Goal: Task Accomplishment & Management: Manage account settings

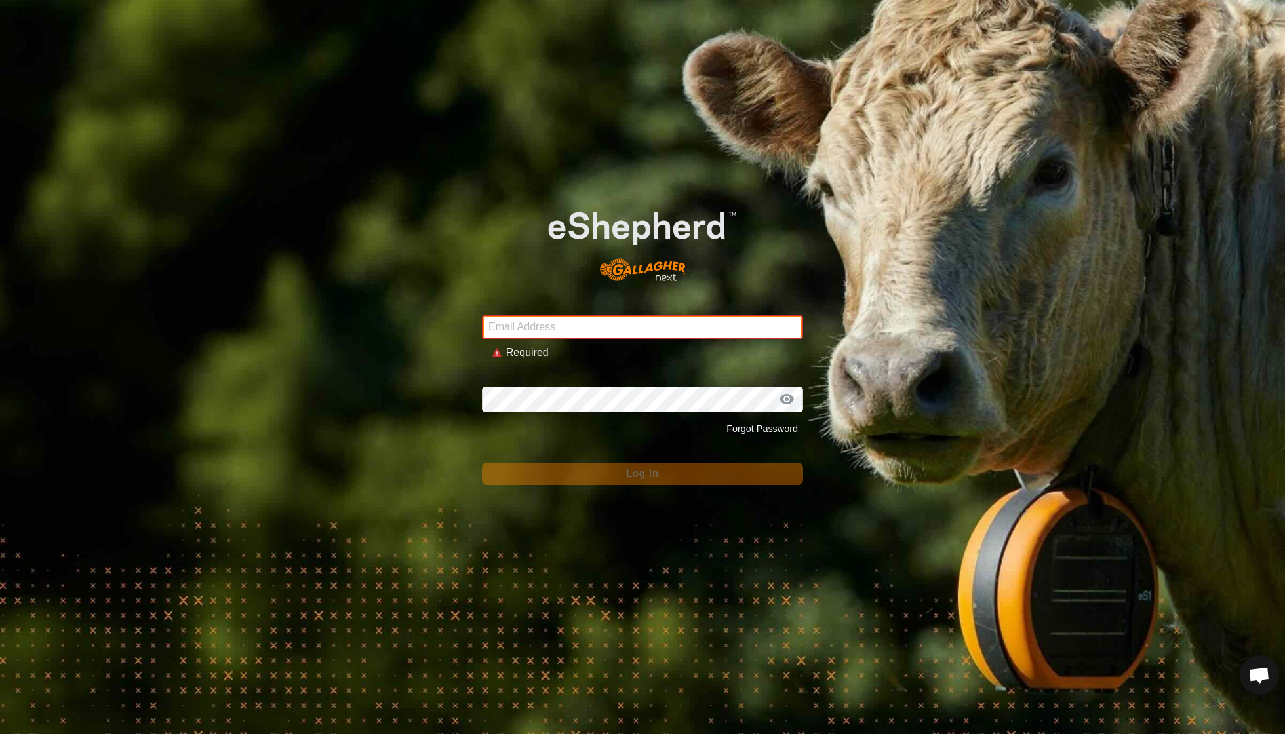
type input "[EMAIL_ADDRESS][DOMAIN_NAME]"
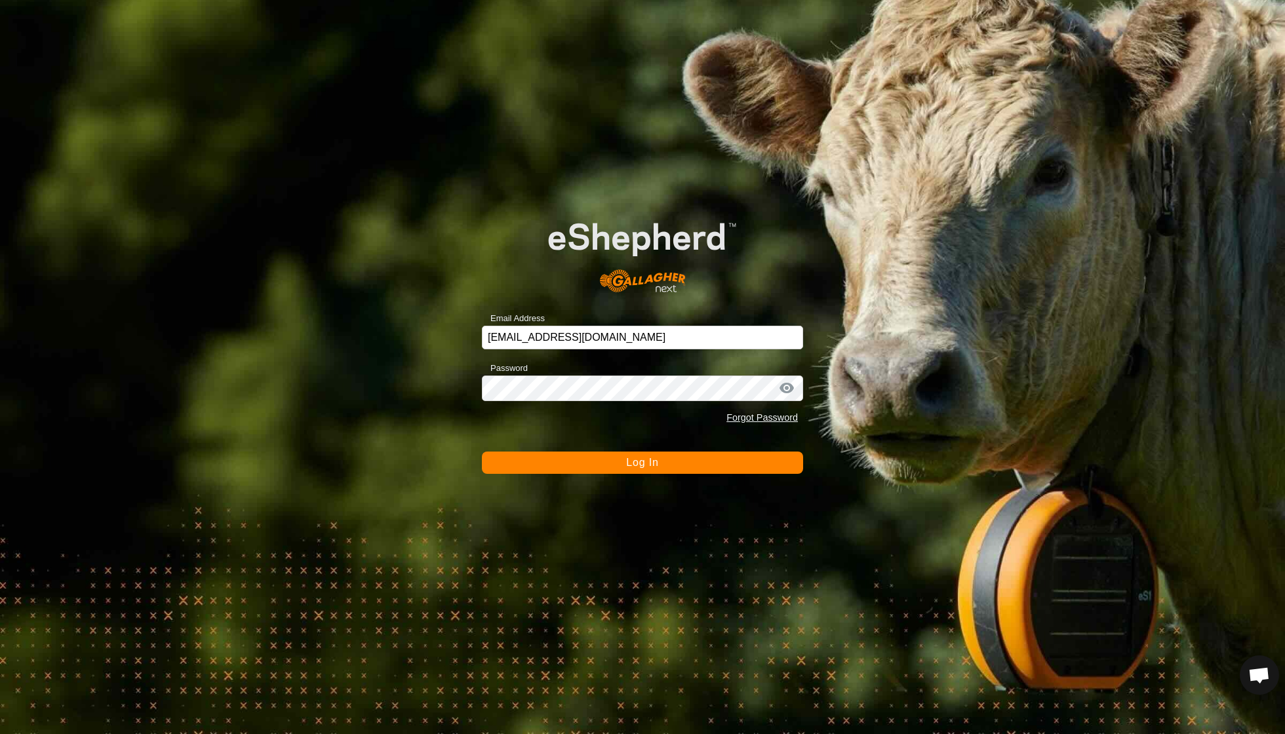
click at [612, 463] on button "Log In" at bounding box center [642, 463] width 321 height 22
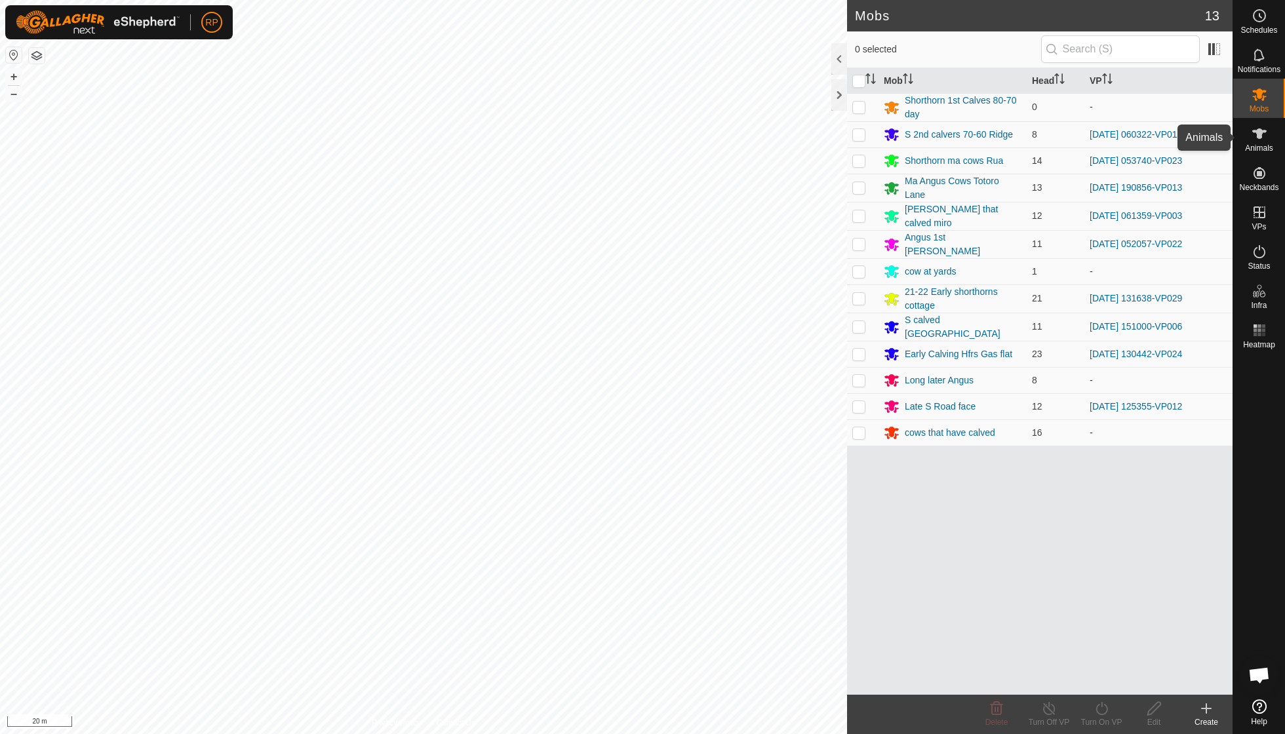
click at [1261, 134] on icon at bounding box center [1259, 133] width 14 height 10
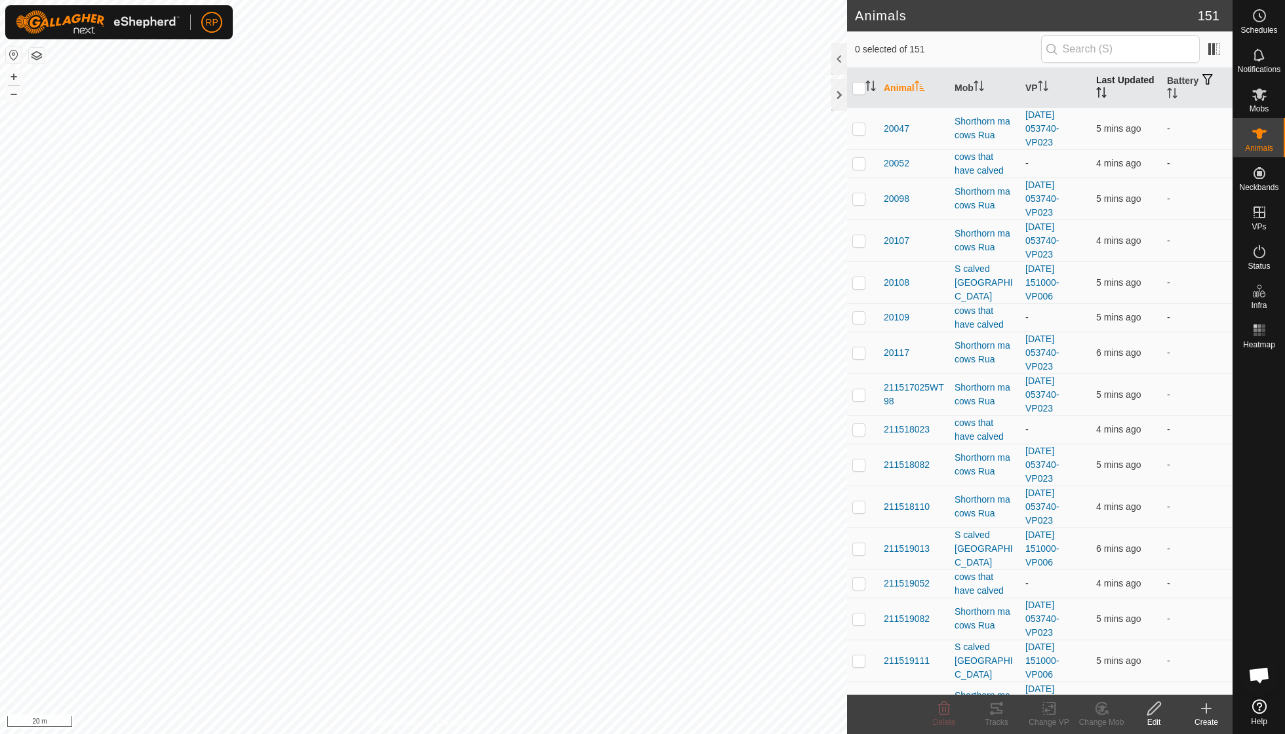
click at [1104, 92] on icon "Activate to sort" at bounding box center [1101, 92] width 10 height 10
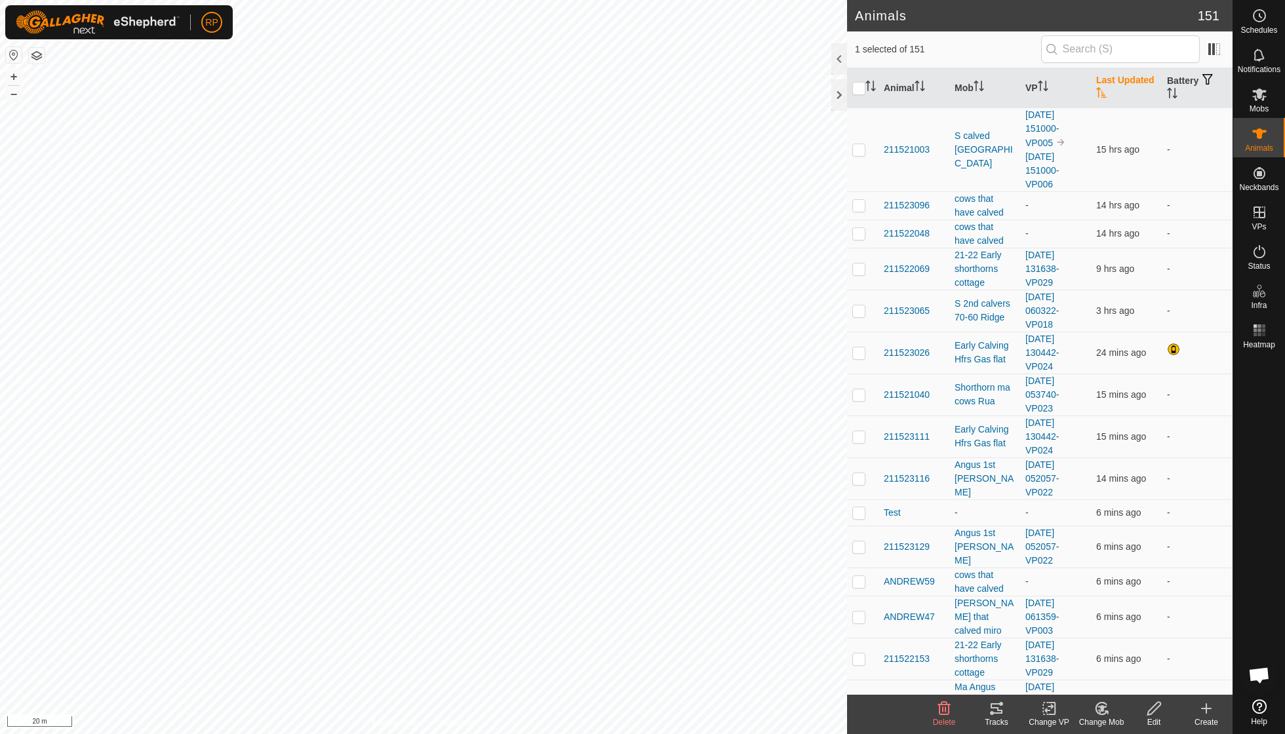
click at [1101, 708] on icon at bounding box center [1101, 708] width 9 height 7
click at [1112, 653] on link "Choose Mob..." at bounding box center [1141, 651] width 130 height 26
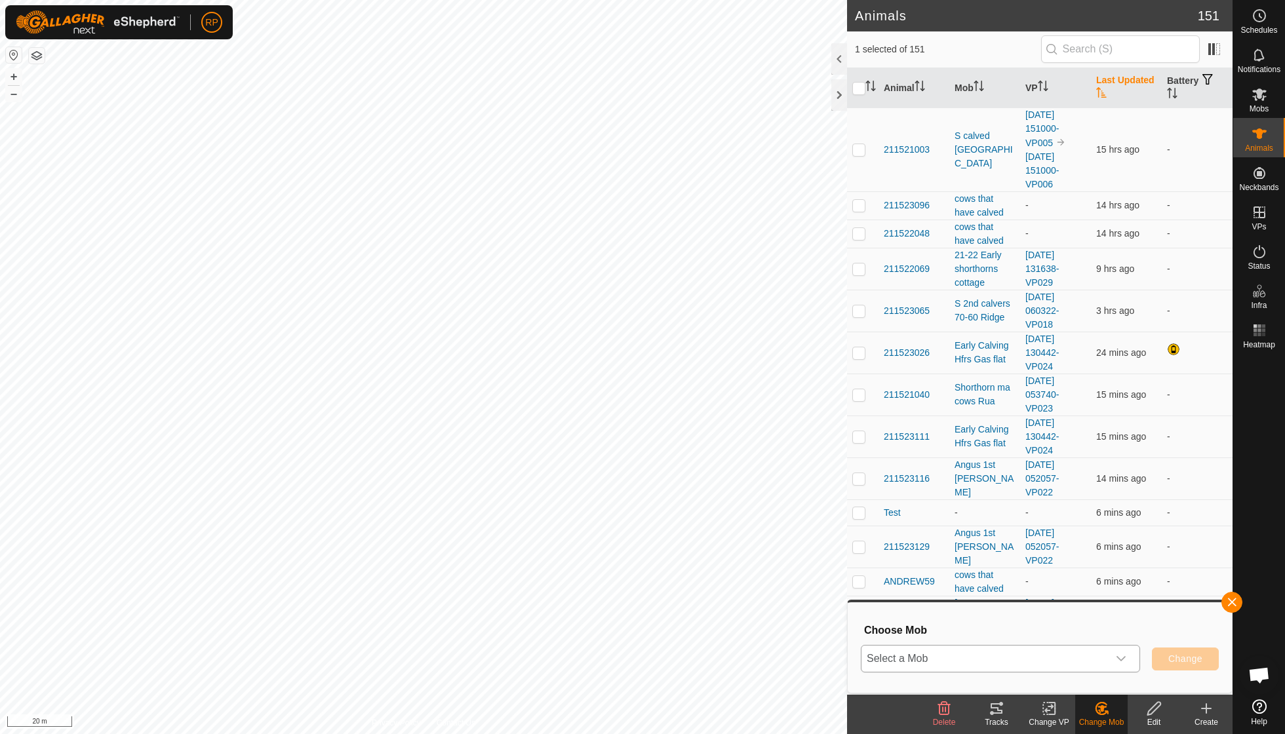
click at [1127, 658] on div "dropdown trigger" at bounding box center [1121, 659] width 26 height 26
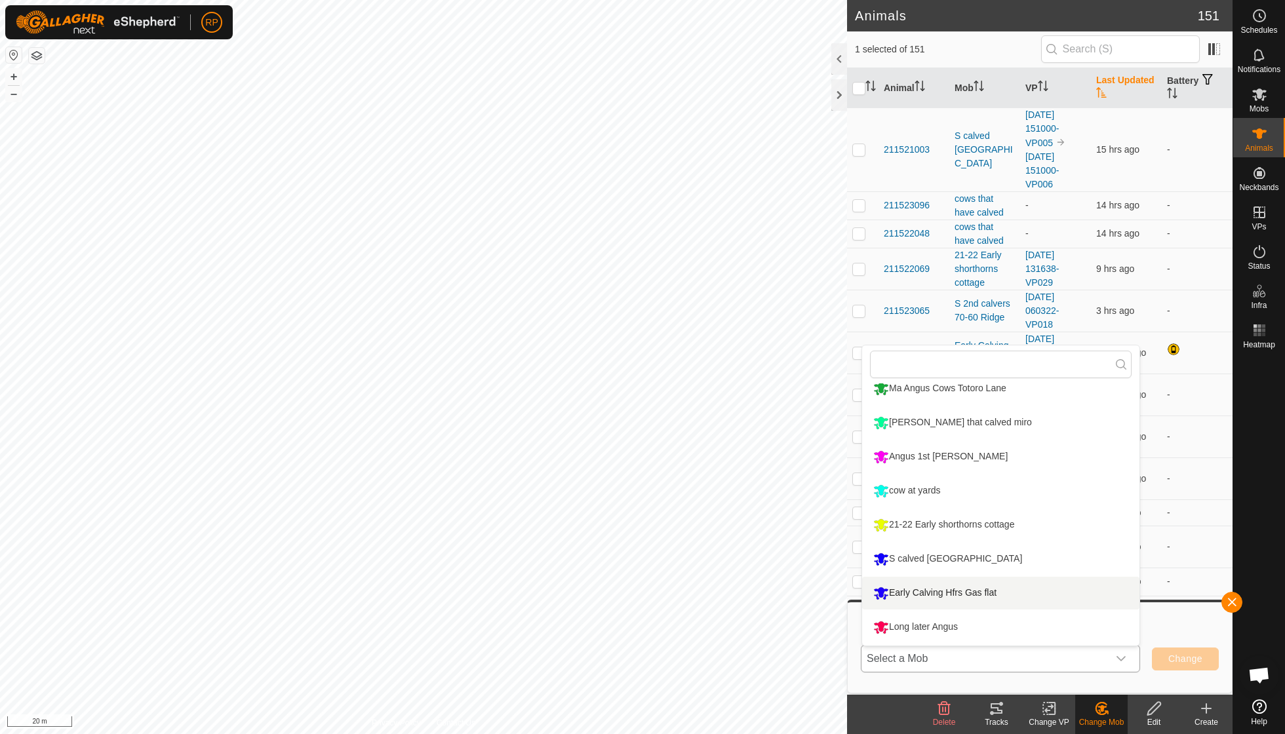
scroll to position [119, 0]
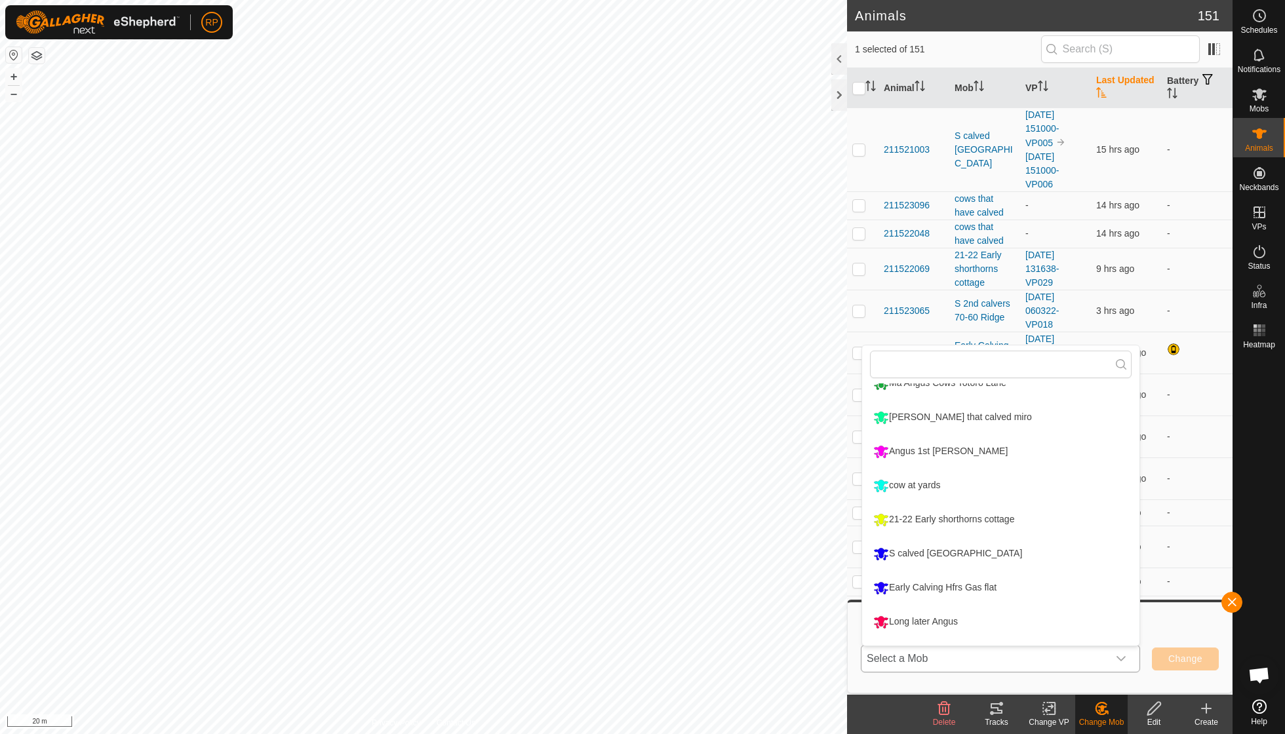
click at [986, 553] on li "S calved [GEOGRAPHIC_DATA]" at bounding box center [1000, 553] width 277 height 33
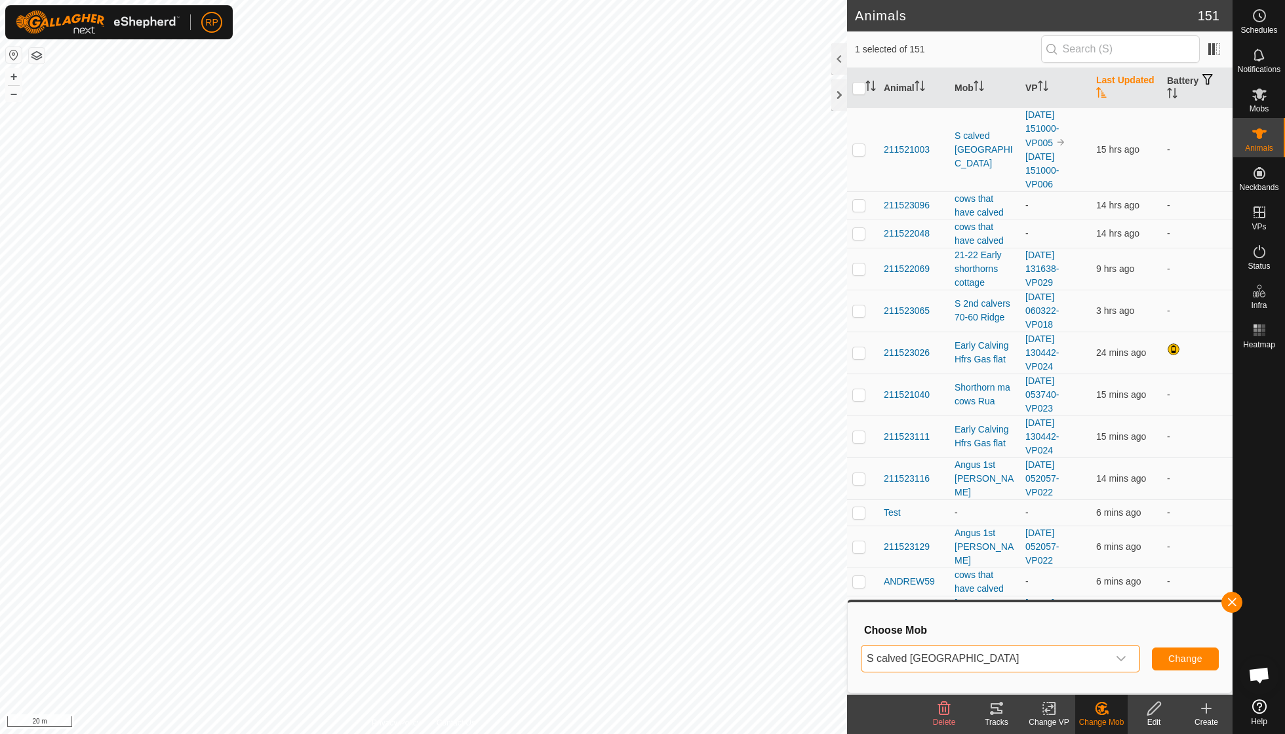
click at [1177, 661] on span "Change" at bounding box center [1185, 658] width 34 height 10
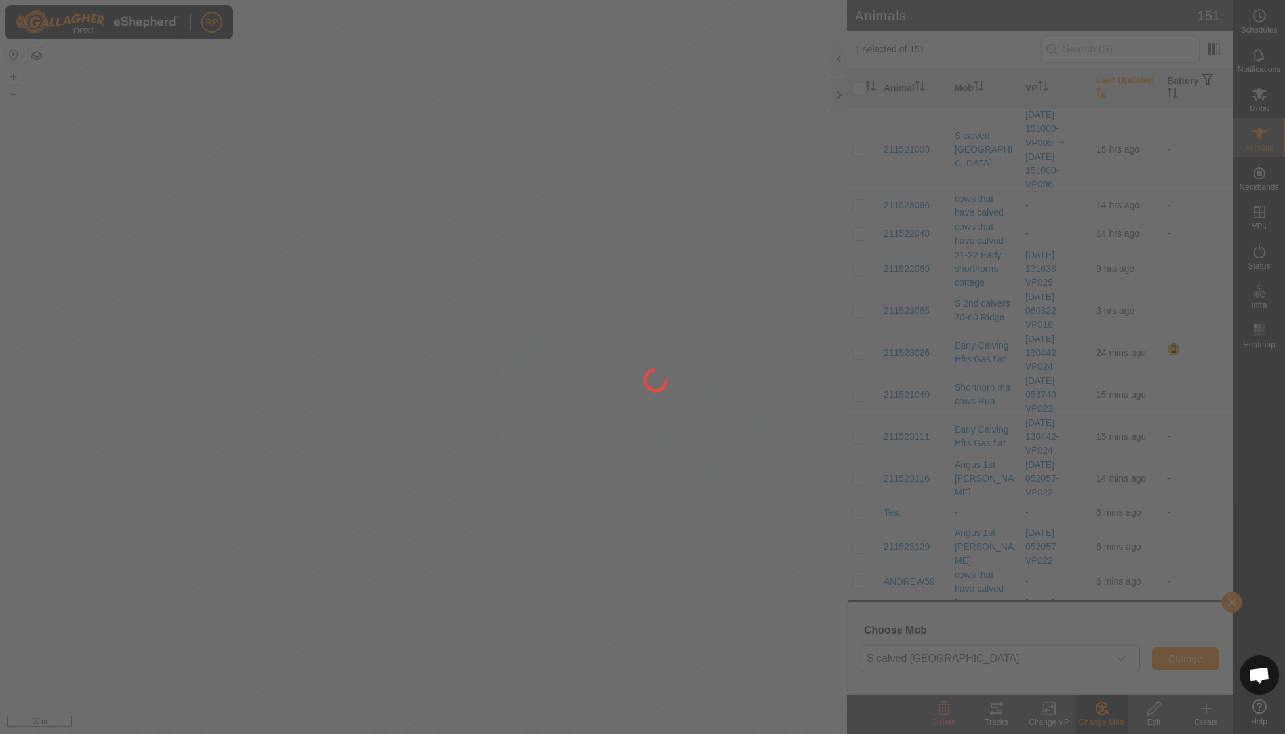
checkbox input "false"
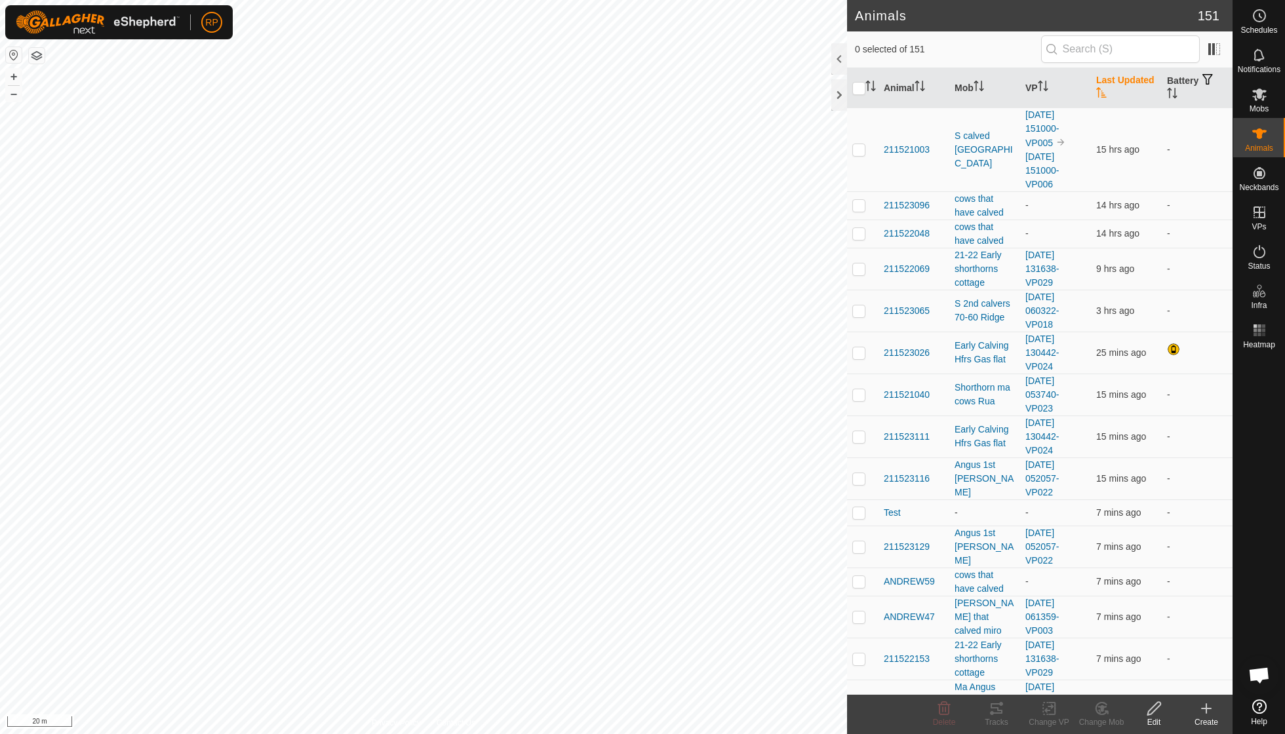
click at [1108, 92] on th "Last Updated" at bounding box center [1126, 88] width 71 height 40
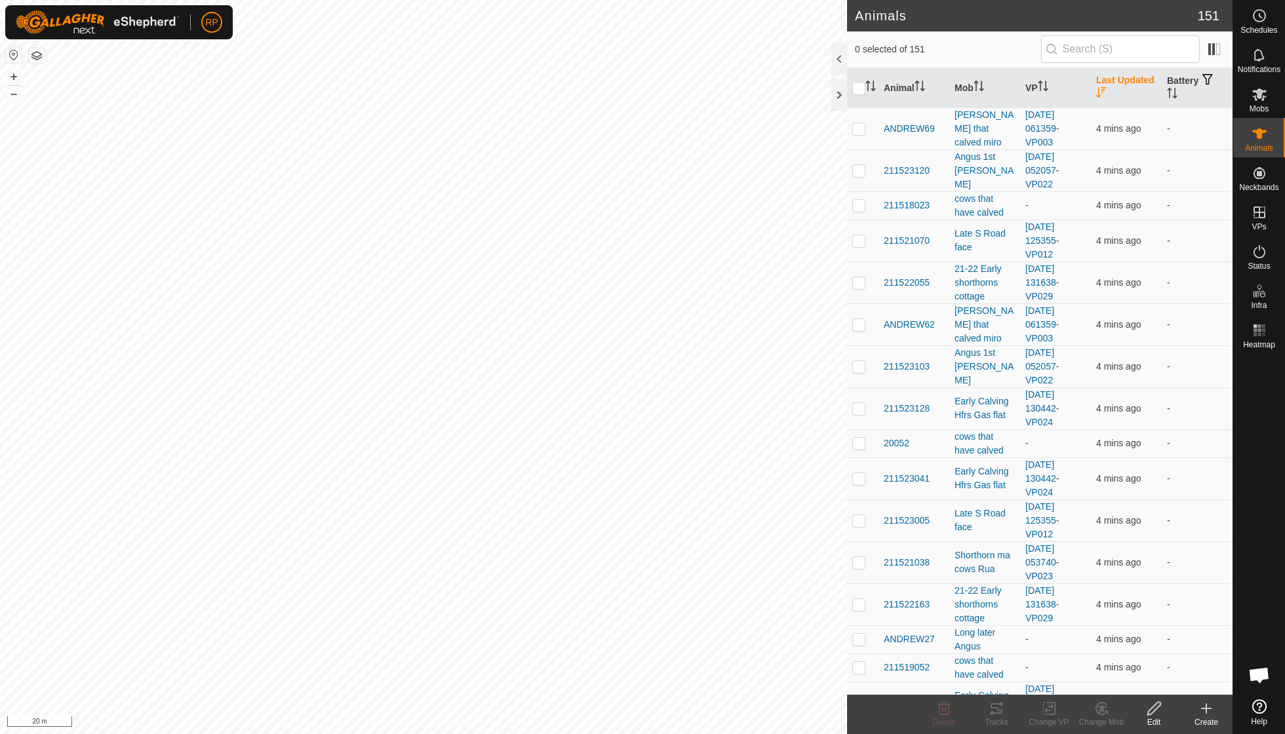
click at [1108, 92] on th "Last Updated" at bounding box center [1126, 88] width 71 height 40
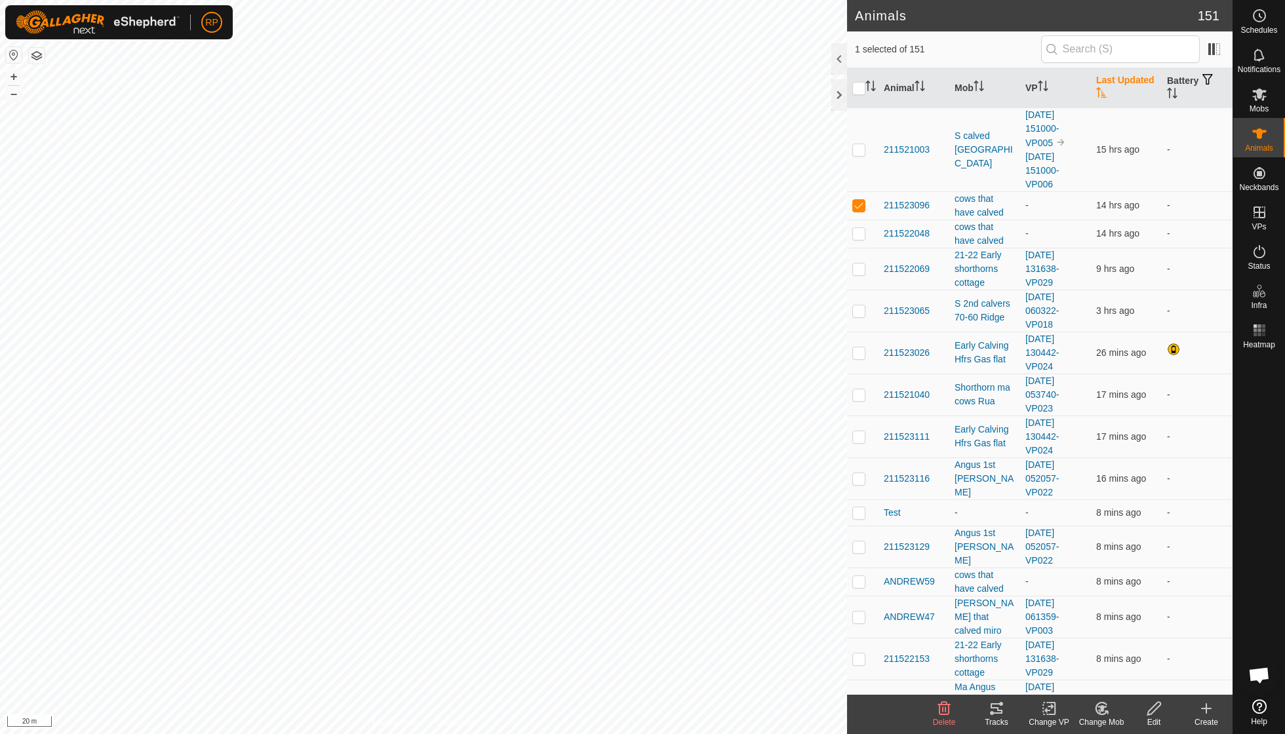
click at [994, 710] on icon at bounding box center [996, 709] width 16 height 16
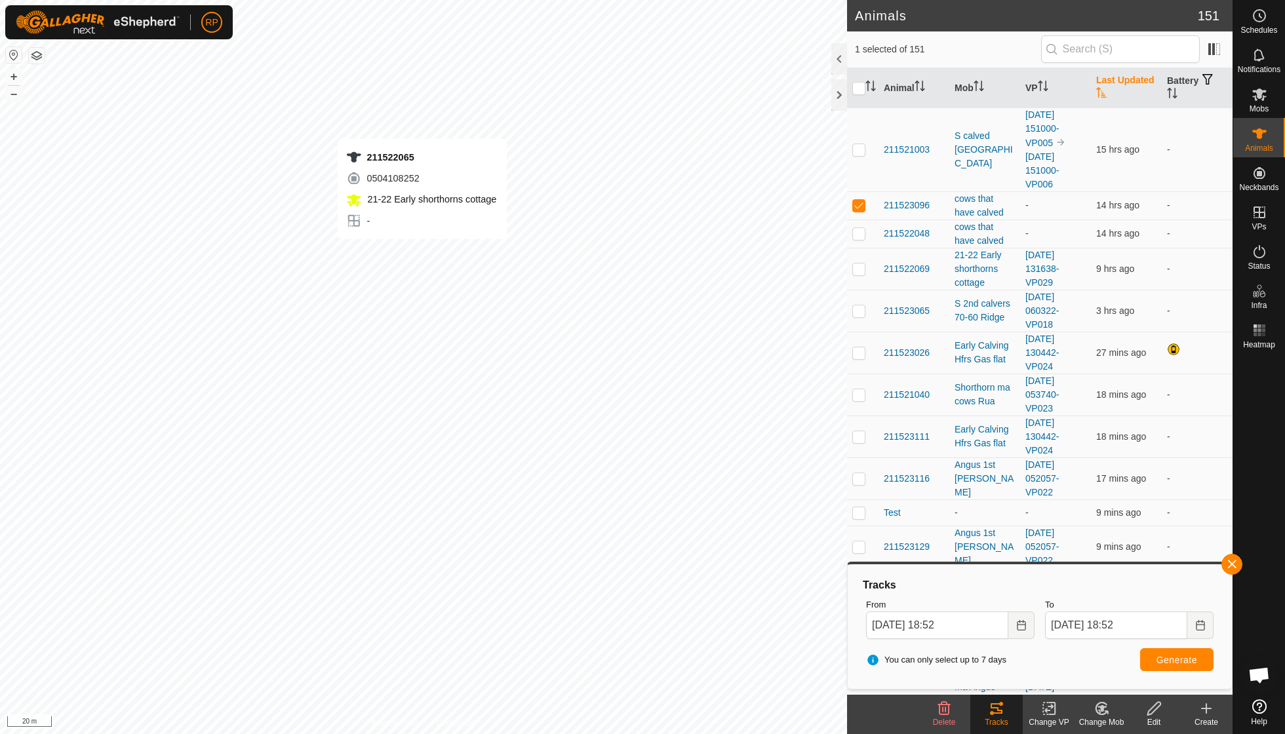
checkbox input "false"
click at [1097, 707] on icon at bounding box center [1101, 709] width 16 height 16
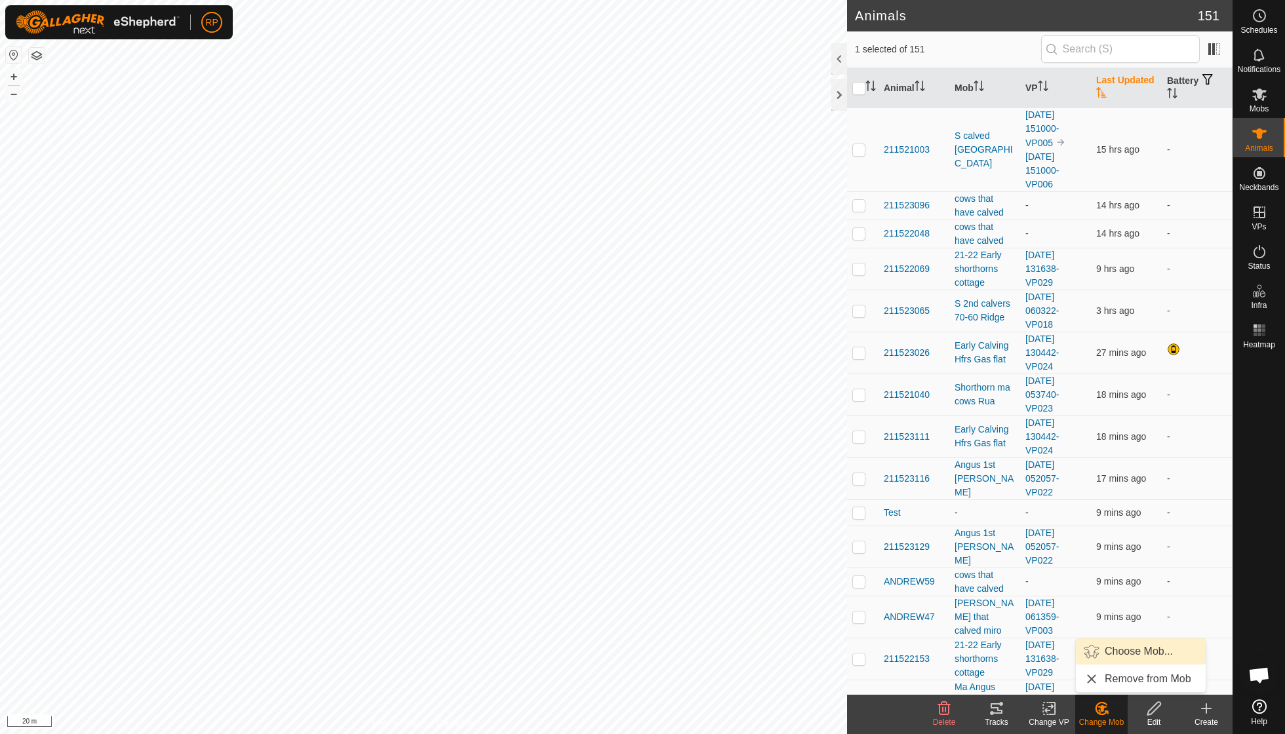
click at [1114, 655] on link "Choose Mob..." at bounding box center [1141, 651] width 130 height 26
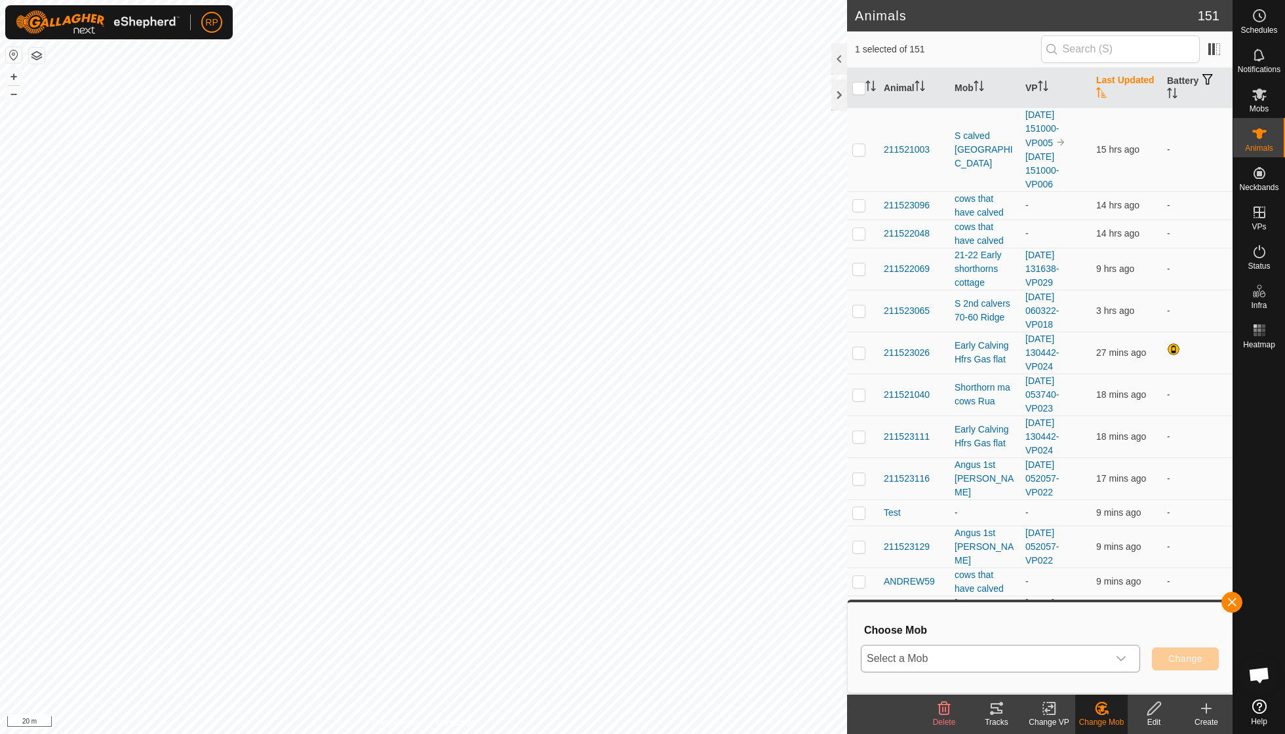
click at [1121, 659] on icon "dropdown trigger" at bounding box center [1120, 658] width 9 height 5
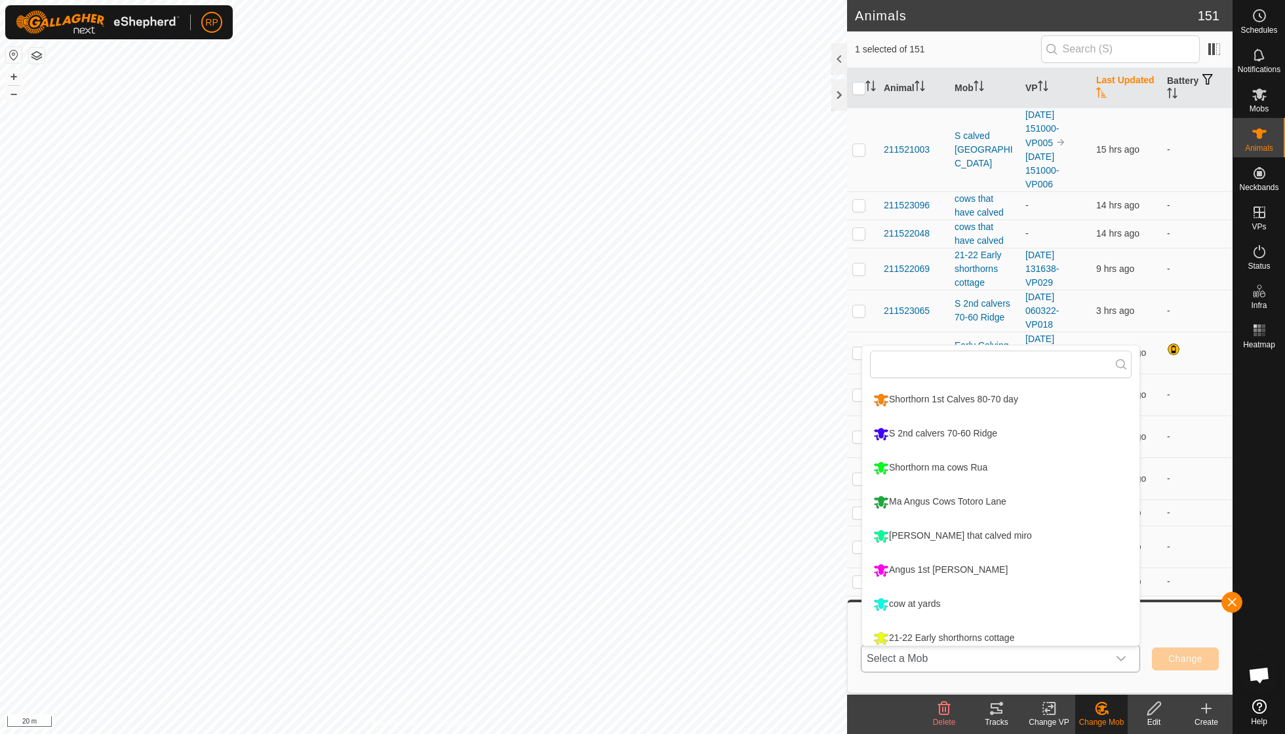
scroll to position [9, 0]
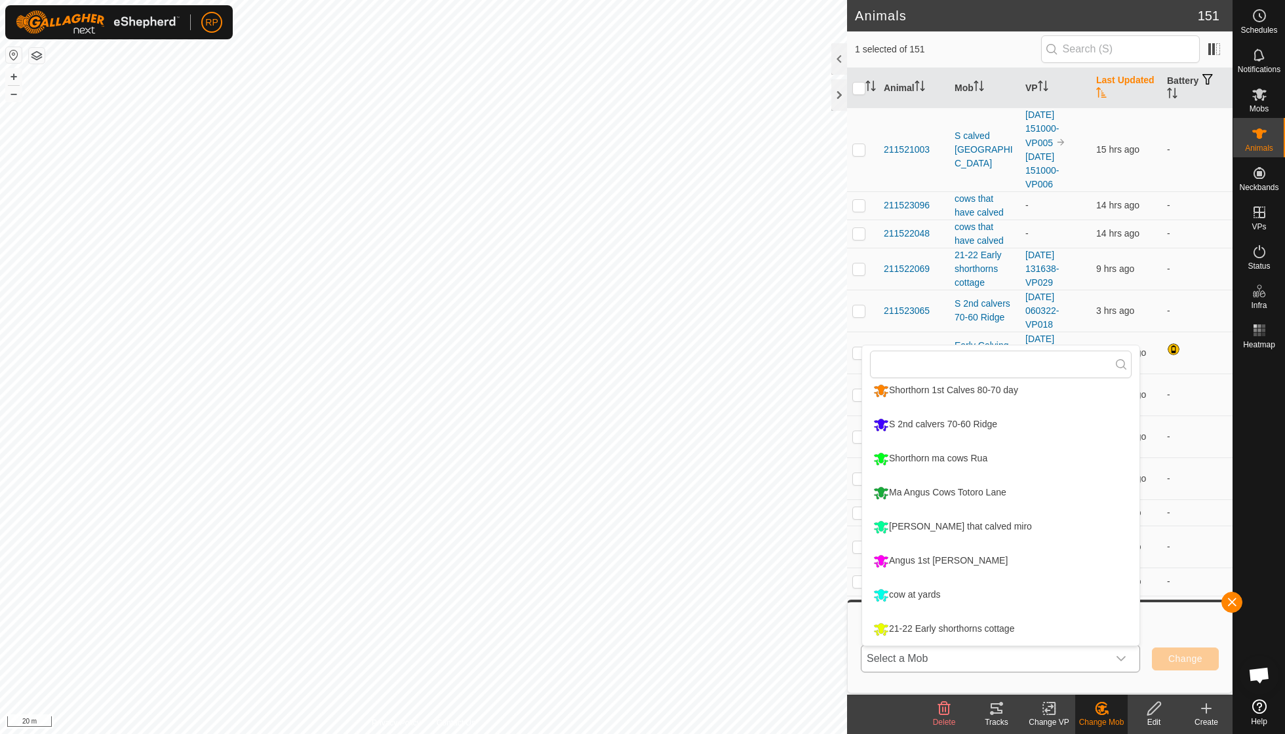
click at [939, 596] on li "cow at yards" at bounding box center [1000, 595] width 277 height 33
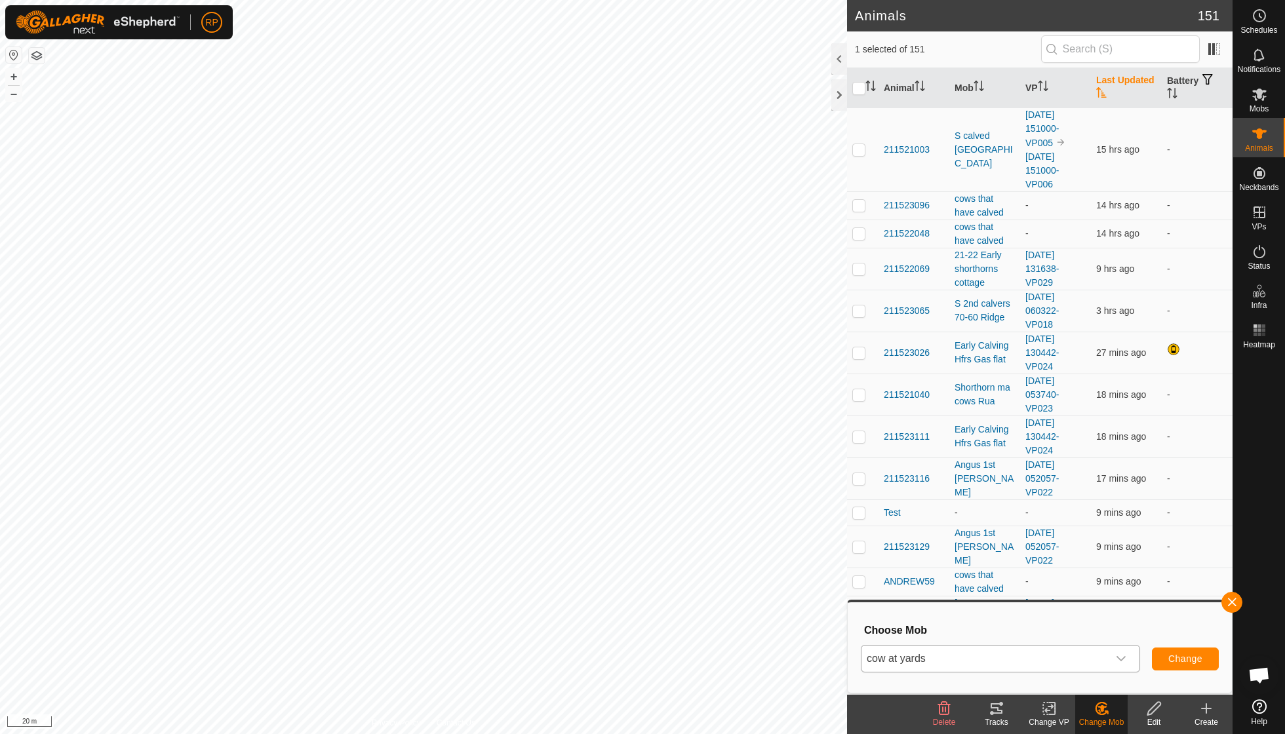
click at [1184, 651] on button "Change" at bounding box center [1185, 659] width 67 height 23
checkbox input "false"
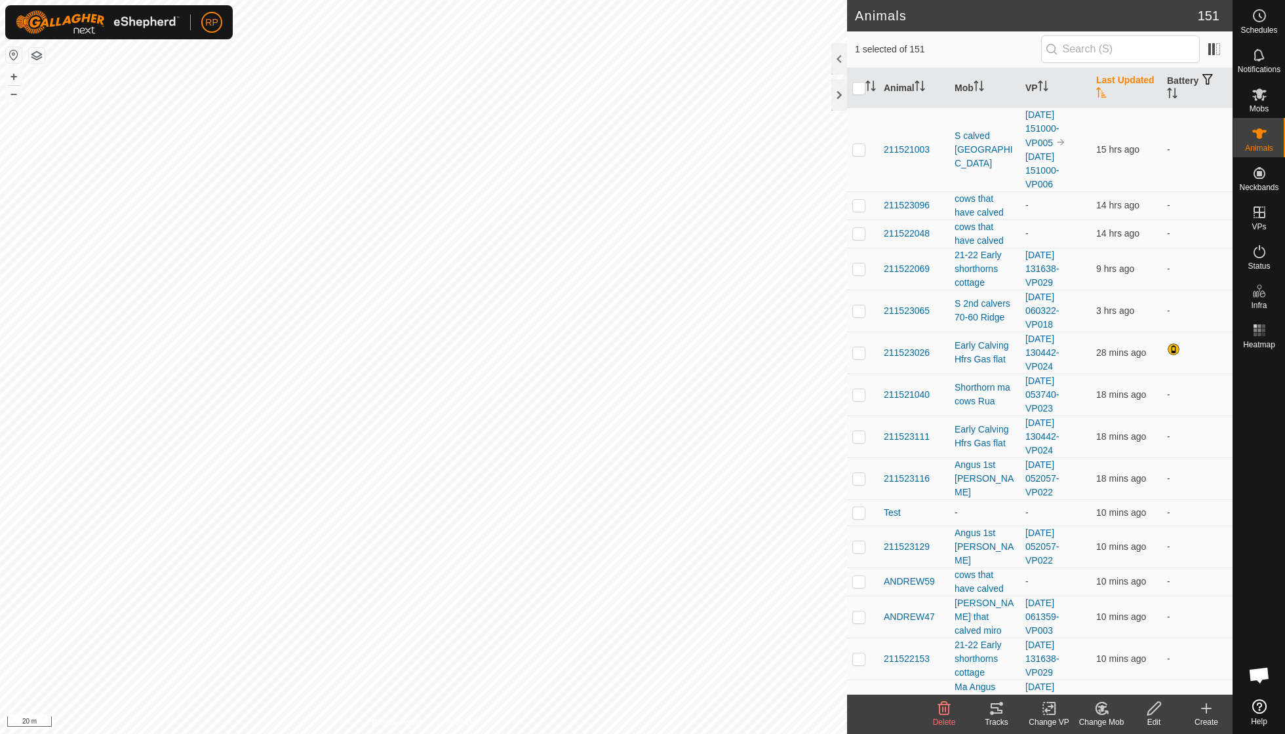
click at [1099, 714] on icon at bounding box center [1100, 709] width 11 height 12
click at [1106, 654] on link "Choose Mob..." at bounding box center [1141, 651] width 130 height 26
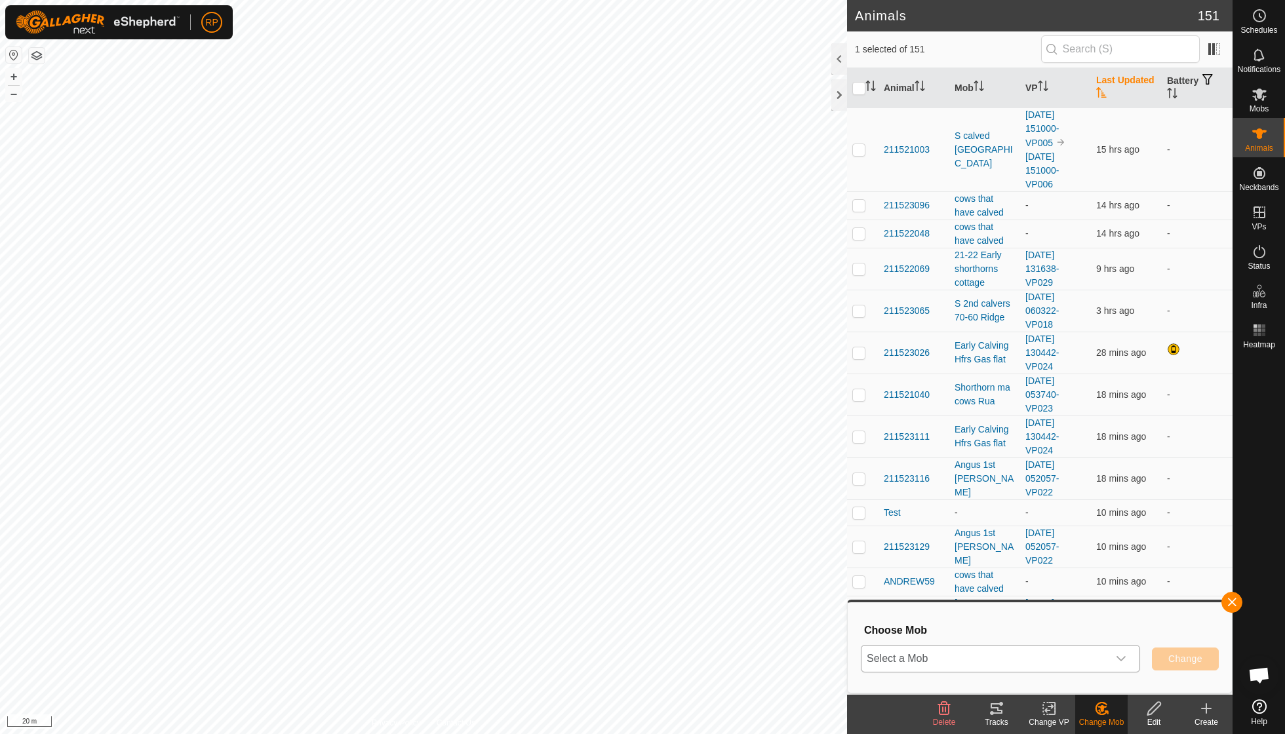
click at [1119, 654] on icon "dropdown trigger" at bounding box center [1121, 658] width 10 height 10
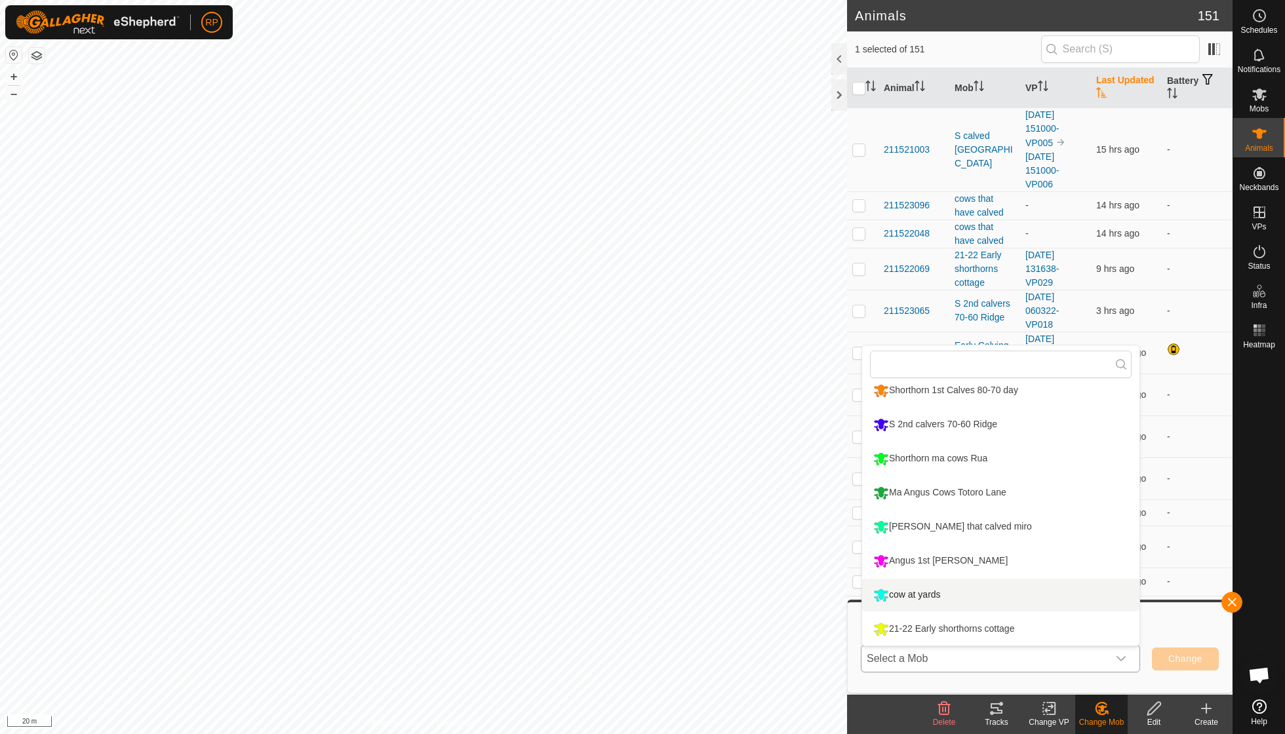
click at [944, 594] on li "cow at yards" at bounding box center [1000, 595] width 277 height 33
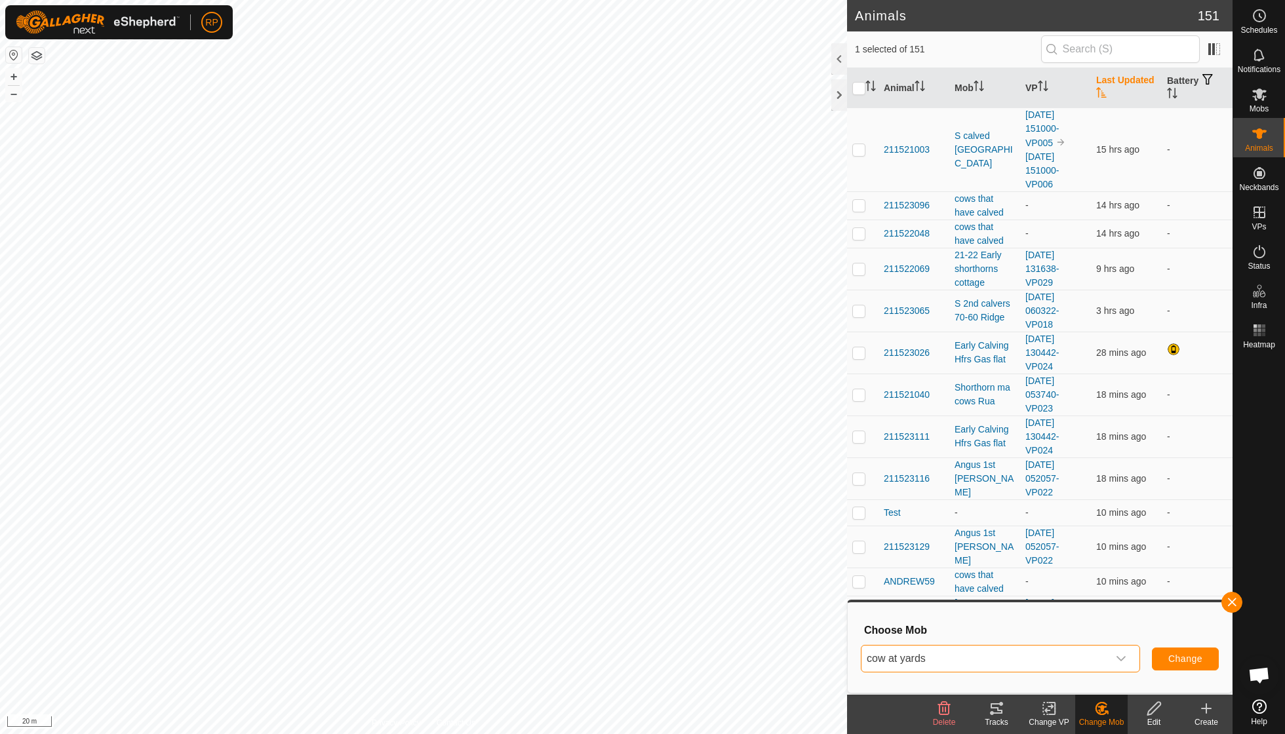
click at [1185, 662] on span "Change" at bounding box center [1185, 658] width 34 height 10
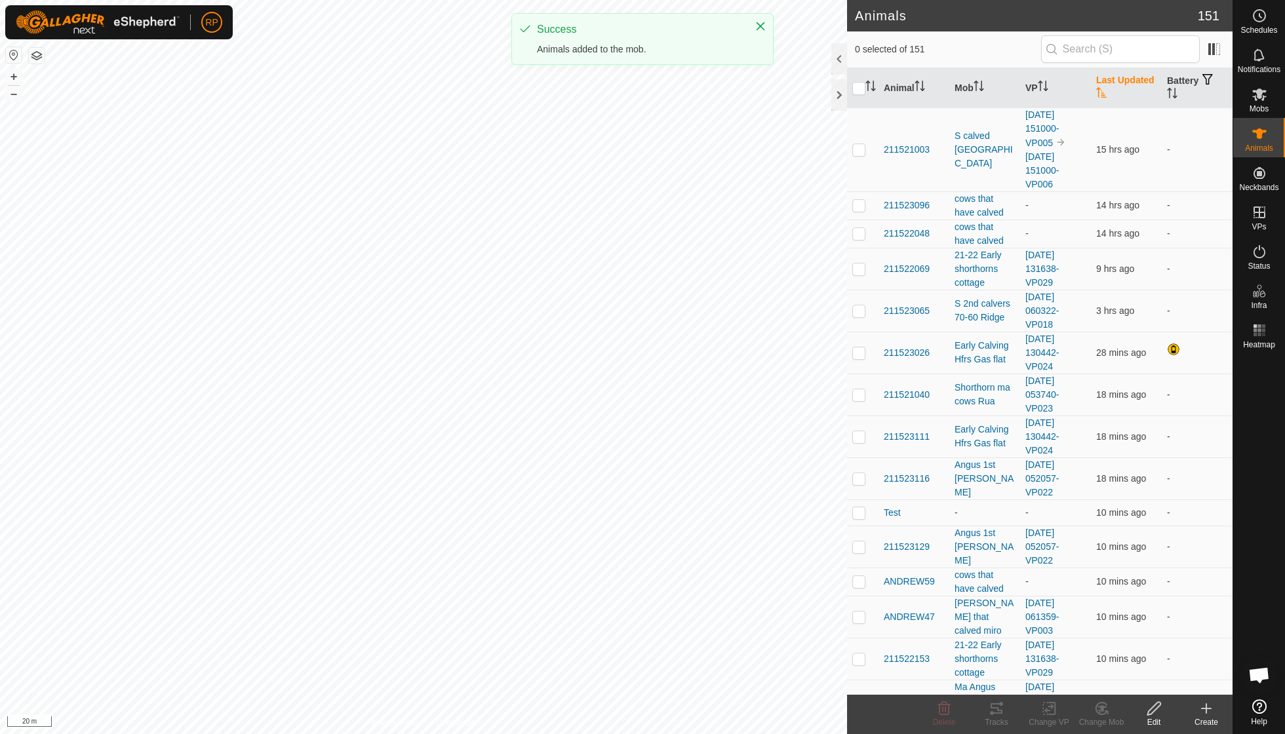
checkbox input "false"
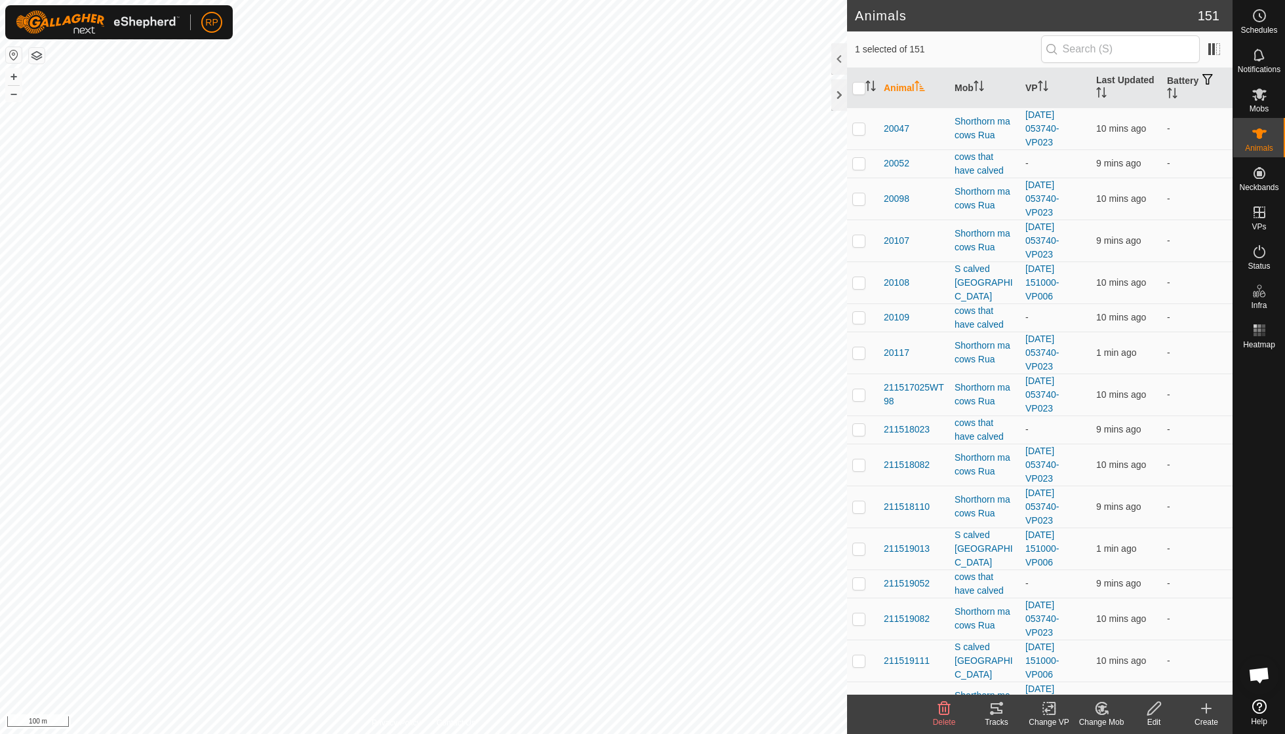
click at [1104, 710] on icon at bounding box center [1101, 709] width 16 height 16
click at [1120, 655] on link "Choose Mob..." at bounding box center [1141, 651] width 130 height 26
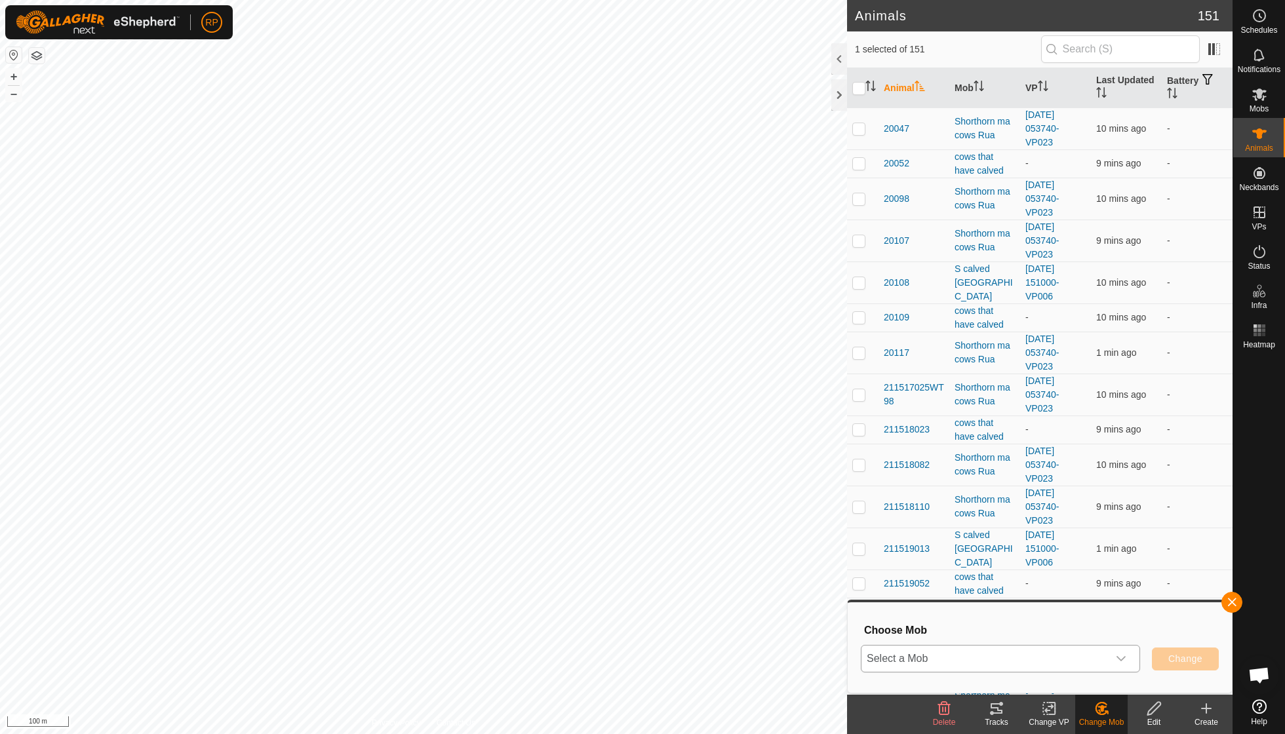
click at [1120, 651] on div "dropdown trigger" at bounding box center [1121, 659] width 26 height 26
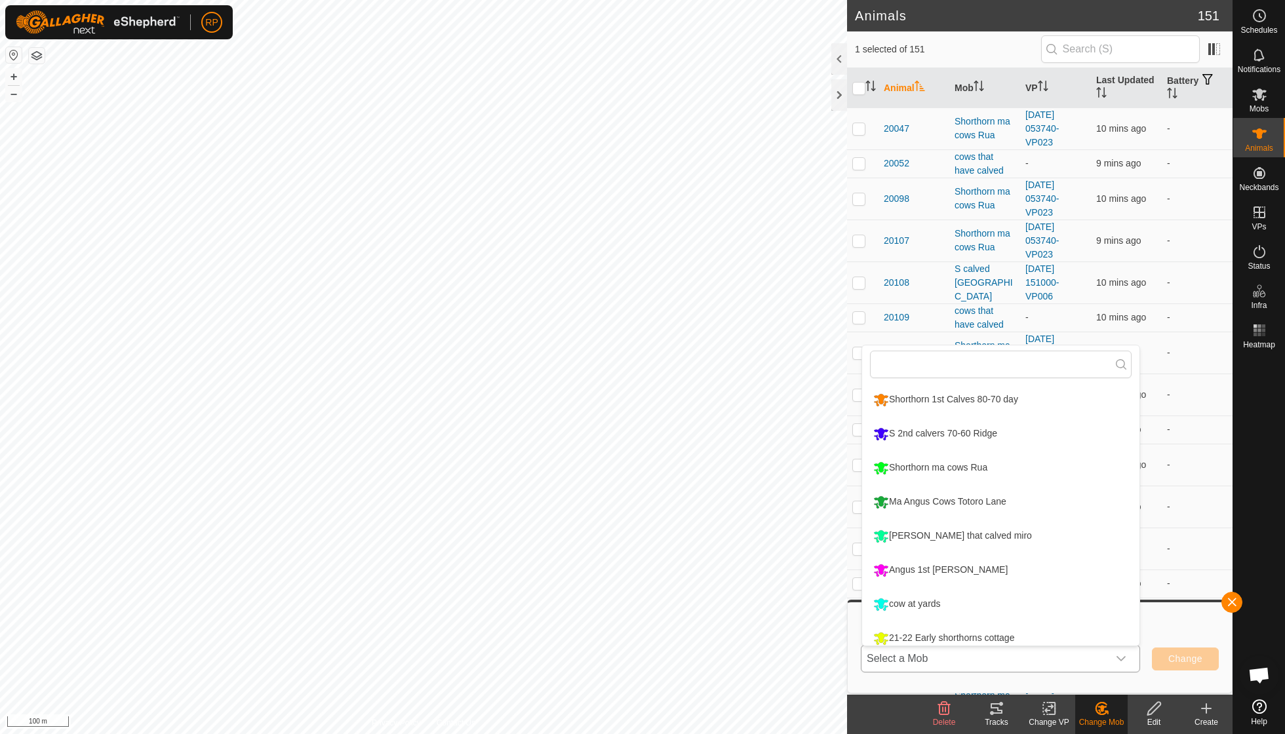
scroll to position [9, 0]
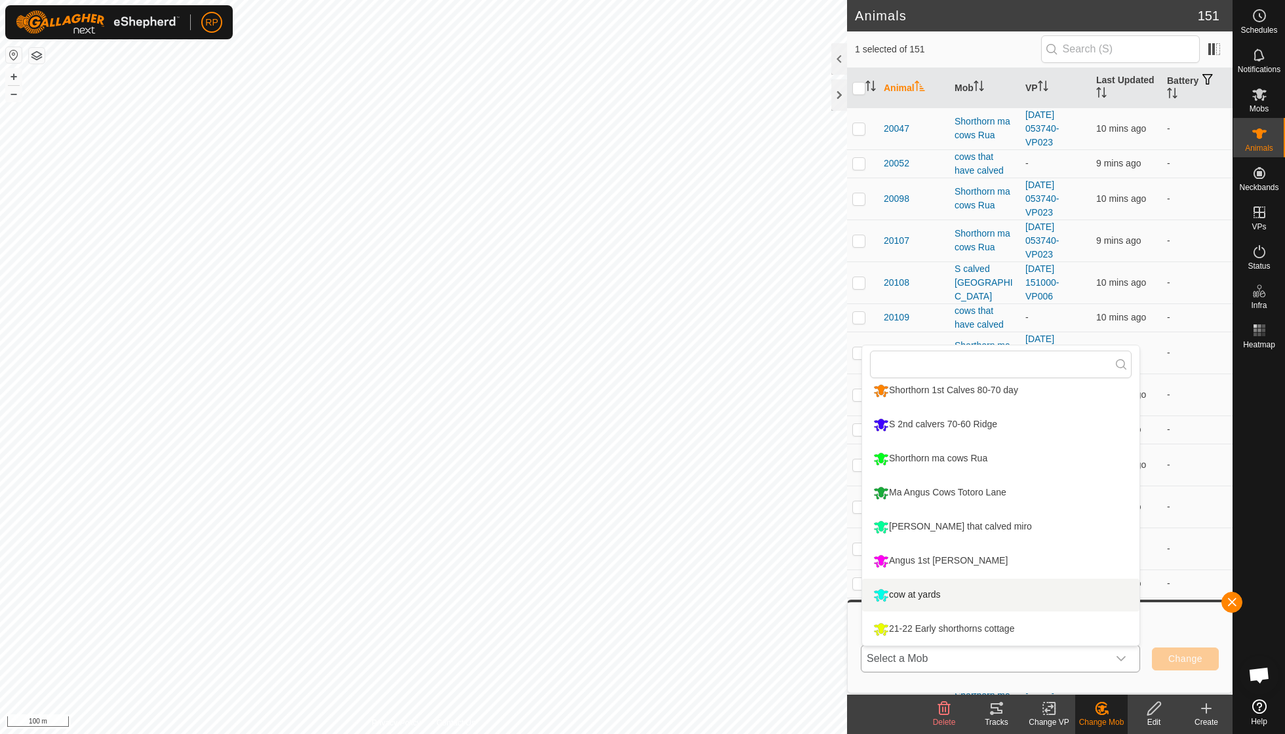
click at [932, 585] on li "cow at yards" at bounding box center [1000, 595] width 277 height 33
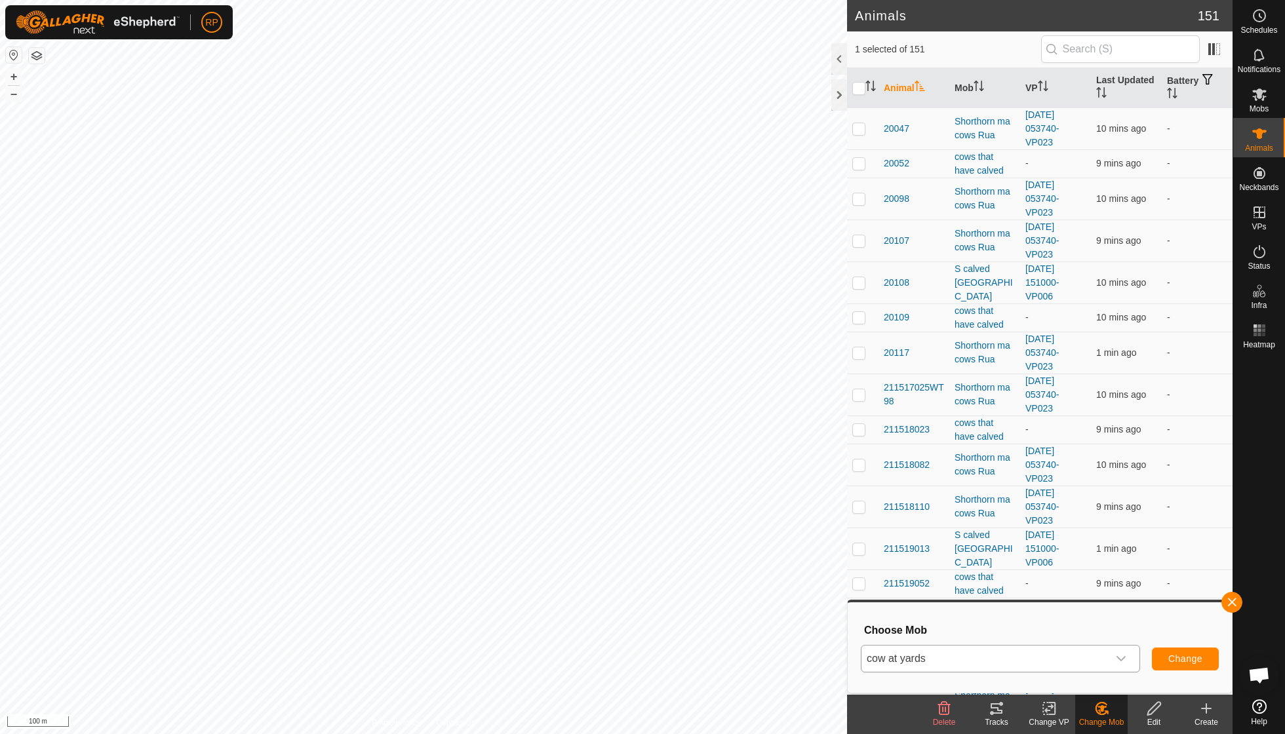
click at [1180, 666] on button "Change" at bounding box center [1185, 659] width 67 height 23
checkbox input "false"
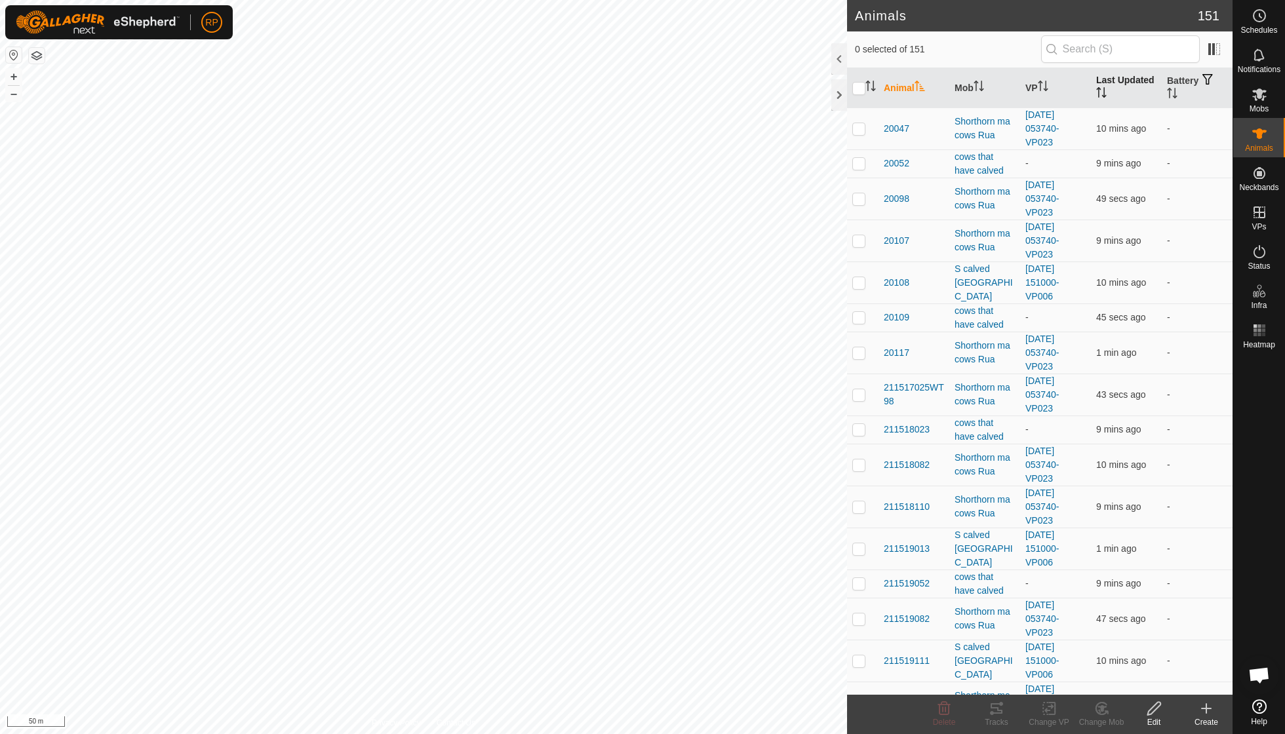
click at [1102, 88] on icon "Activate to sort" at bounding box center [1101, 92] width 10 height 10
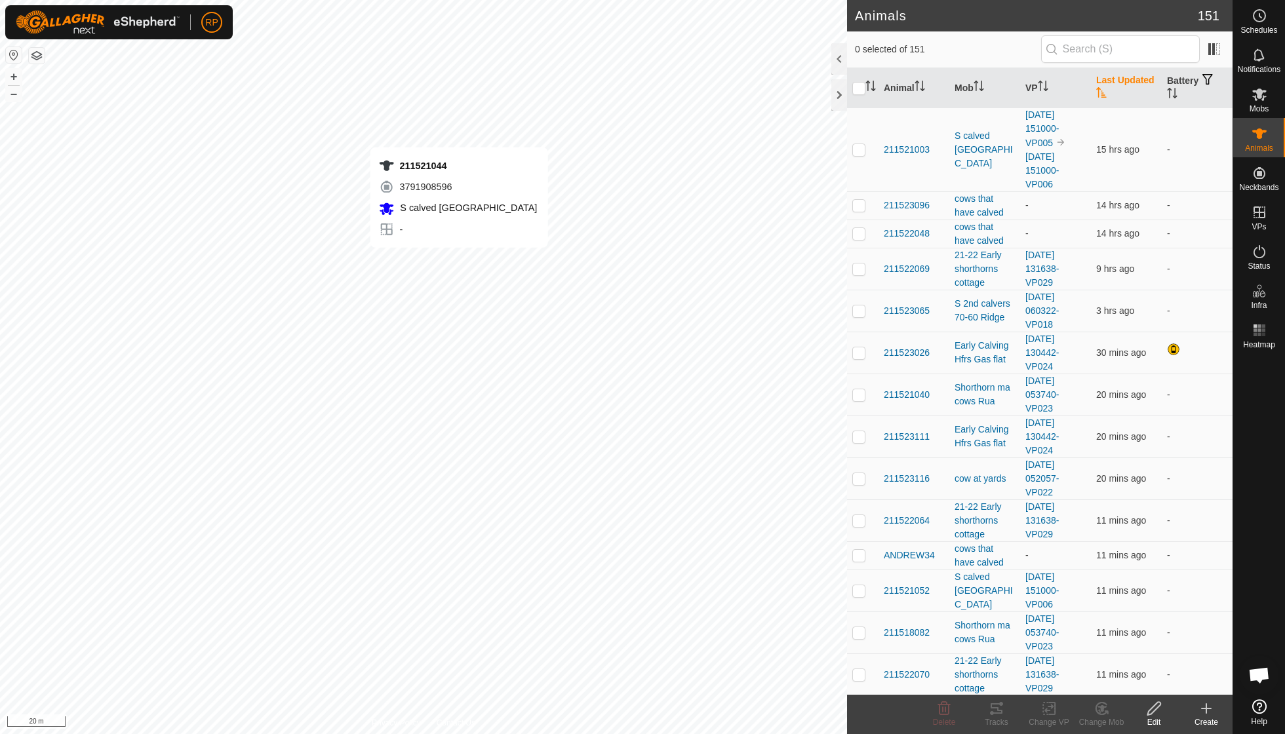
checkbox input "true"
checkbox input "false"
checkbox input "true"
click at [1003, 714] on icon at bounding box center [996, 709] width 16 height 16
